Goal: Task Accomplishment & Management: Complete application form

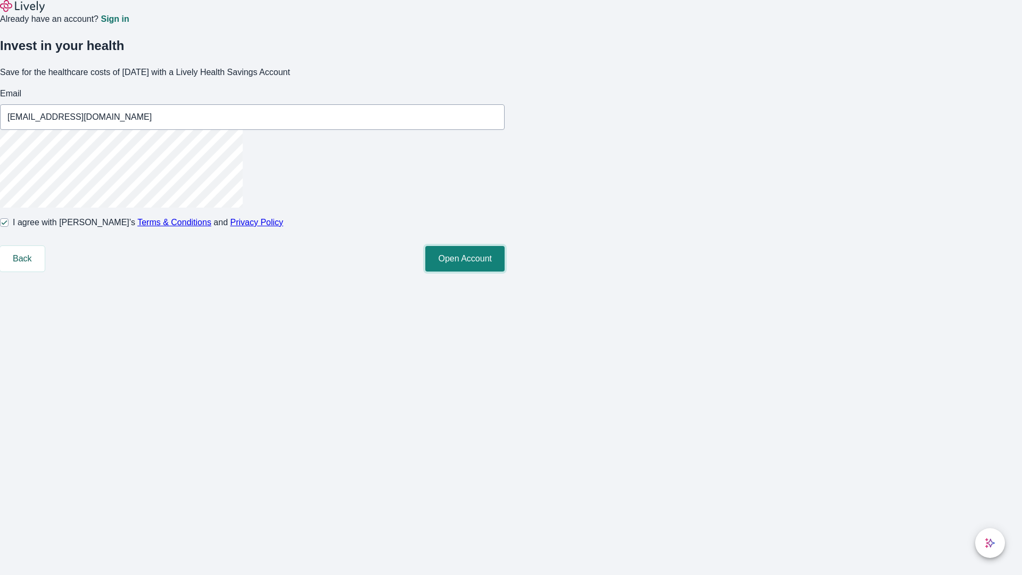
click at [505, 272] on button "Open Account" at bounding box center [464, 259] width 79 height 26
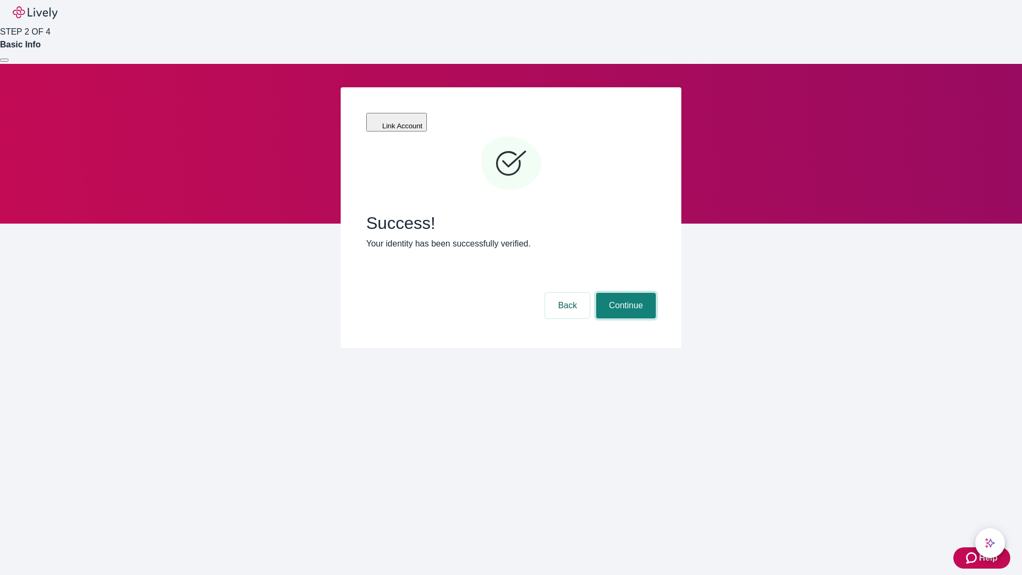
click at [625, 293] on button "Continue" at bounding box center [626, 306] width 60 height 26
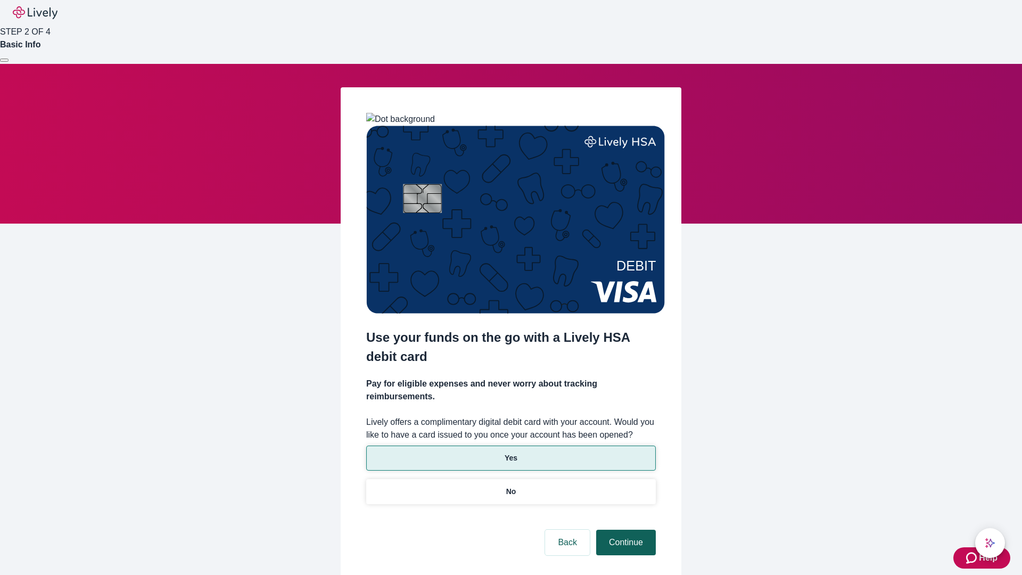
click at [511, 453] on p "Yes" at bounding box center [511, 458] width 13 height 11
click at [625, 530] on button "Continue" at bounding box center [626, 543] width 60 height 26
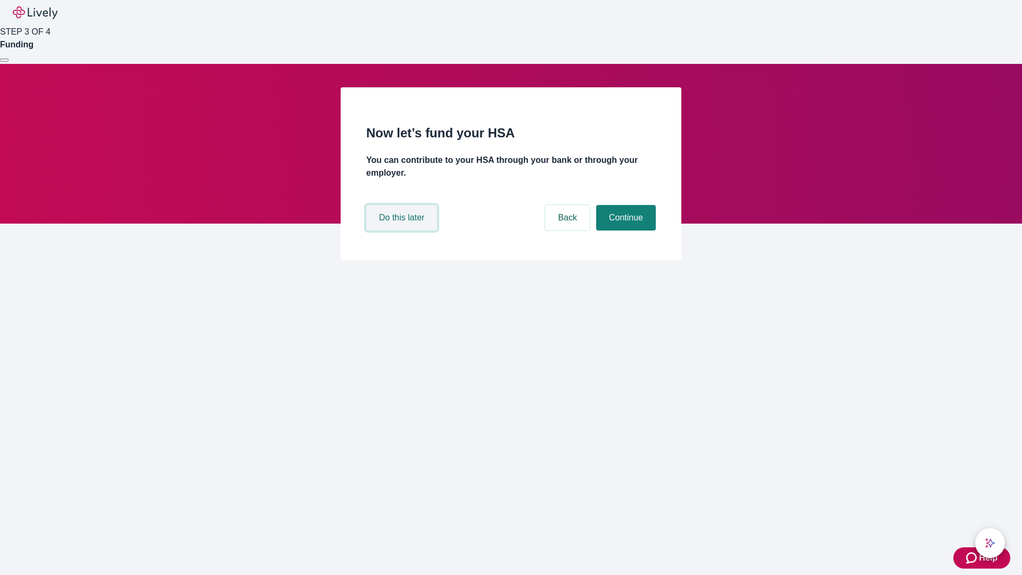
click at [403, 231] on button "Do this later" at bounding box center [401, 218] width 71 height 26
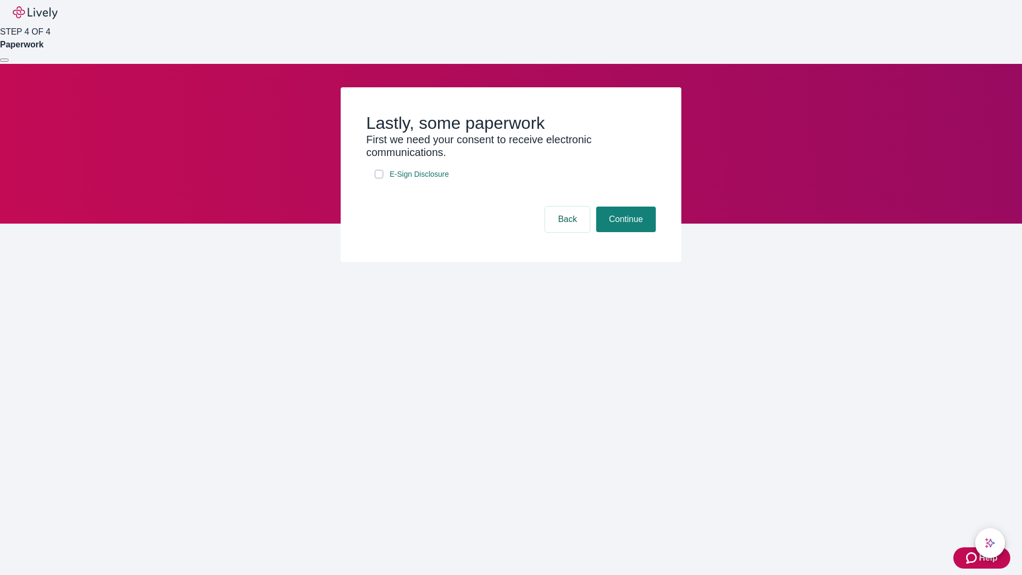
click at [379, 178] on input "E-Sign Disclosure" at bounding box center [379, 174] width 9 height 9
checkbox input "true"
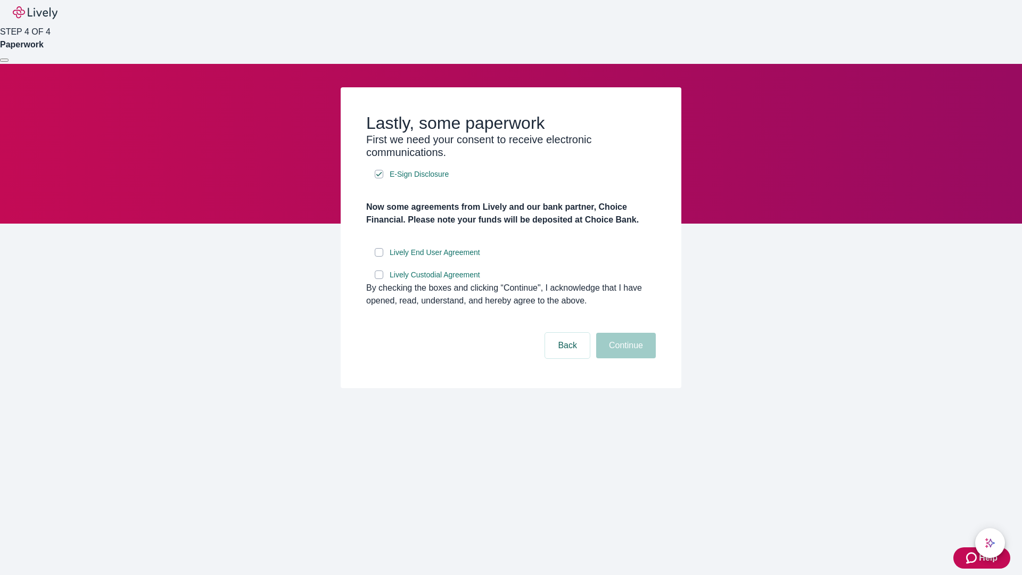
click at [379, 257] on input "Lively End User Agreement" at bounding box center [379, 252] width 9 height 9
checkbox input "true"
click at [379, 279] on input "Lively Custodial Agreement" at bounding box center [379, 275] width 9 height 9
checkbox input "true"
click at [625, 358] on button "Continue" at bounding box center [626, 346] width 60 height 26
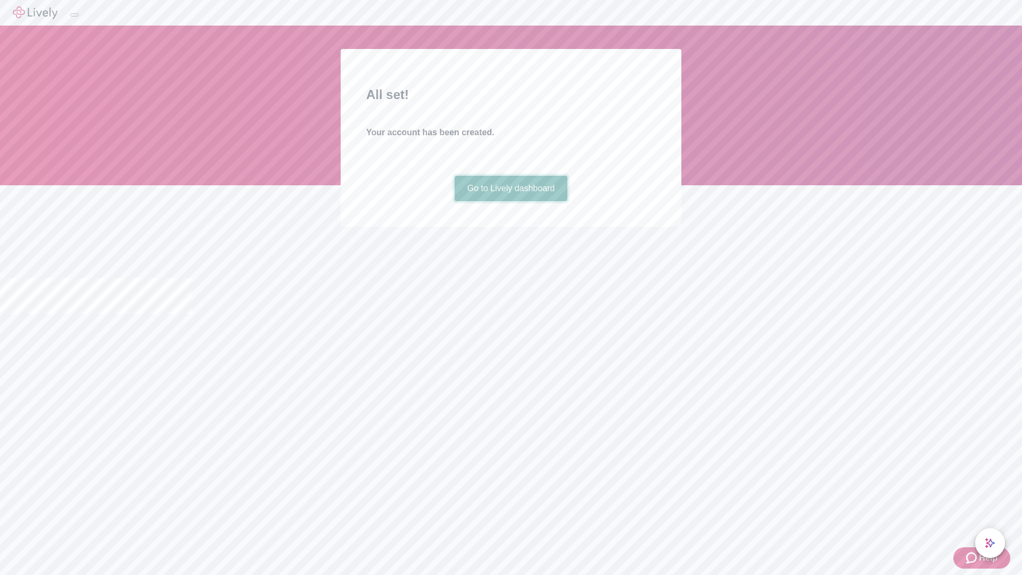
click at [511, 201] on link "Go to Lively dashboard" at bounding box center [511, 189] width 113 height 26
